Goal: Find specific page/section: Find specific page/section

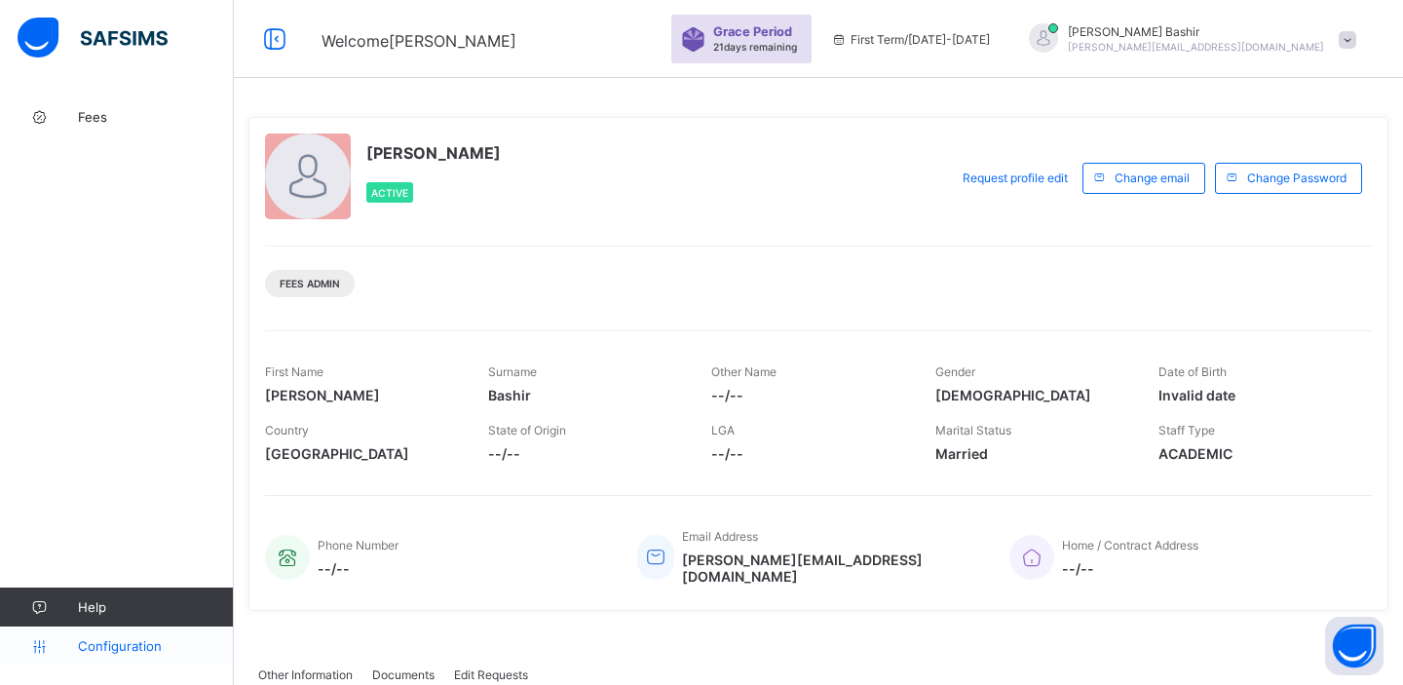
click at [86, 647] on span "Configuration" at bounding box center [155, 646] width 155 height 16
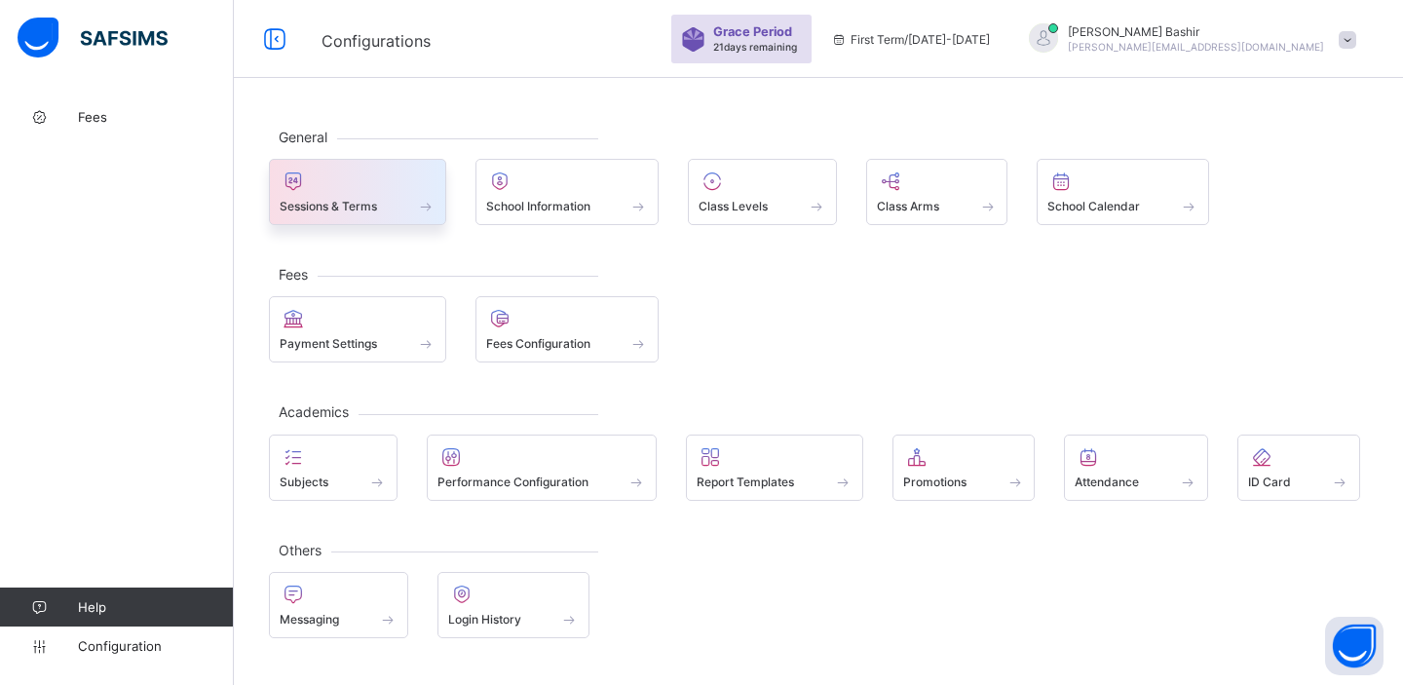
click at [369, 211] on span "Sessions & Terms" at bounding box center [328, 206] width 97 height 15
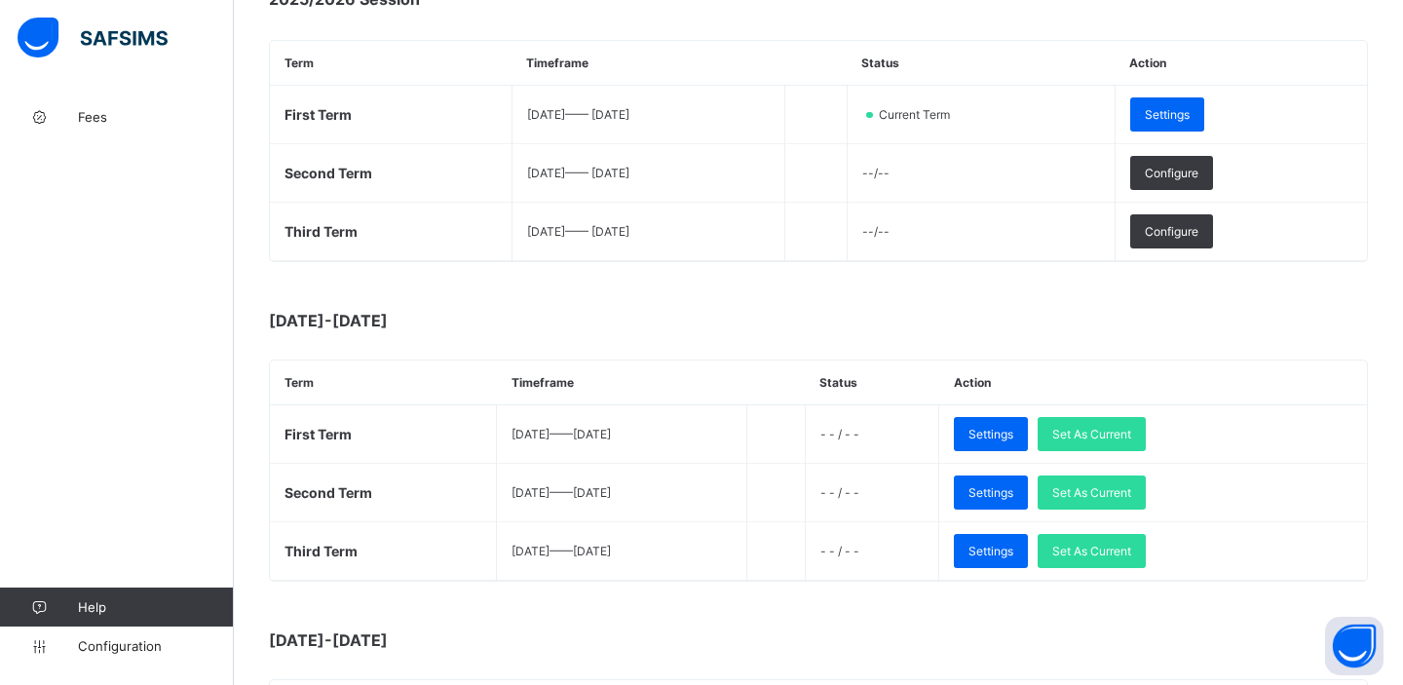
scroll to position [317, 0]
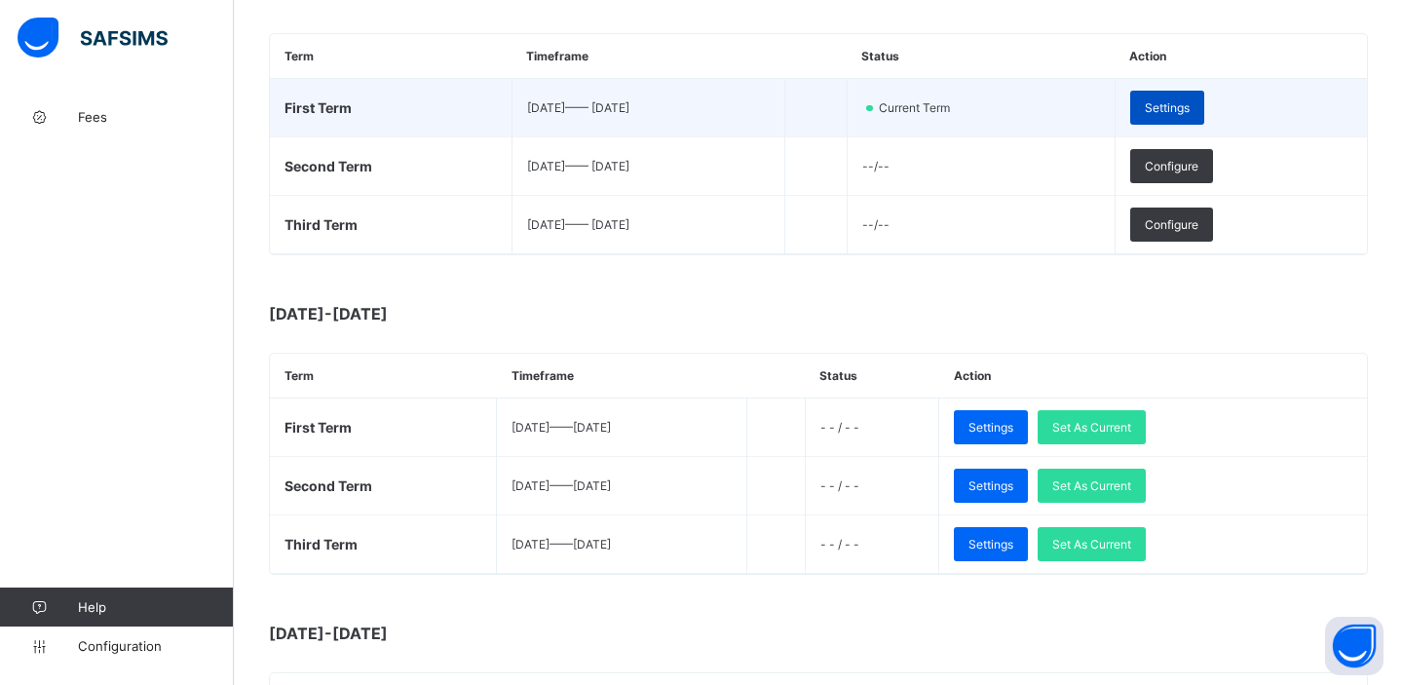
click at [1181, 103] on span "Settings" at bounding box center [1167, 107] width 45 height 15
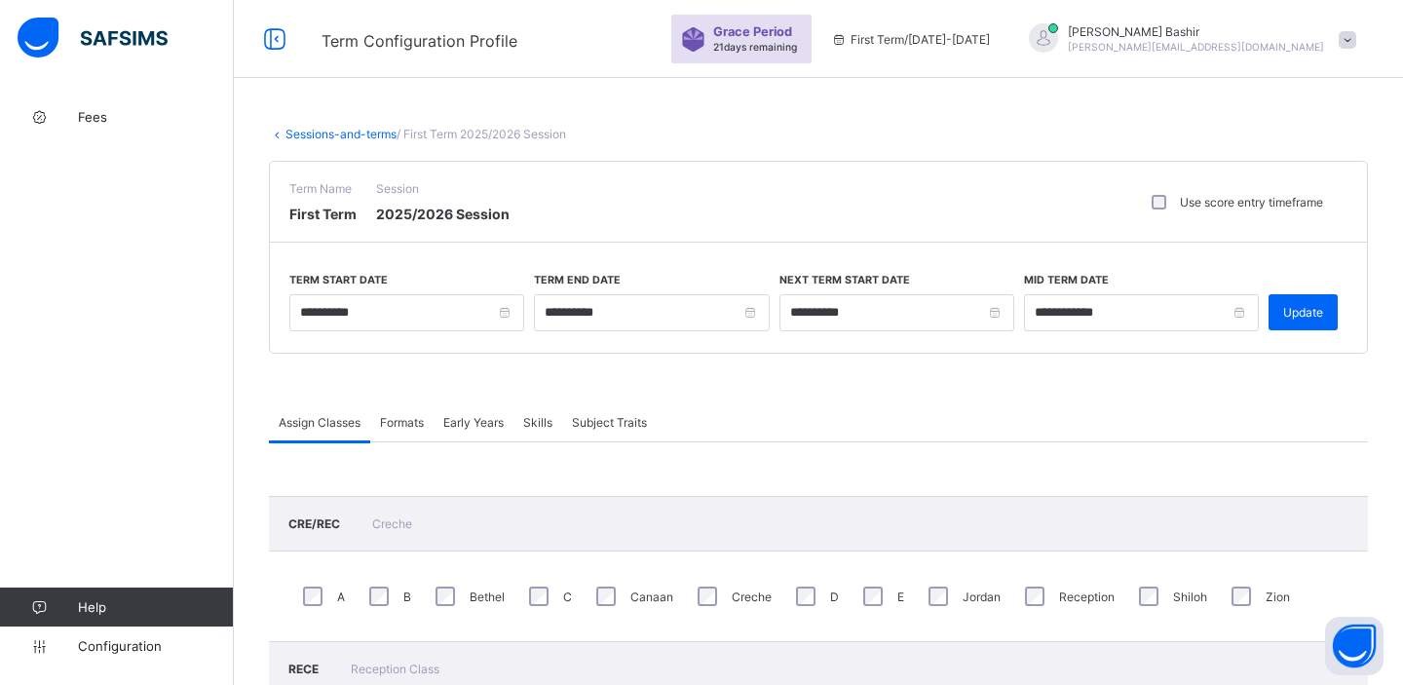
click at [365, 132] on link "Sessions-and-terms" at bounding box center [340, 134] width 111 height 15
